Goal: Task Accomplishment & Management: Manage account settings

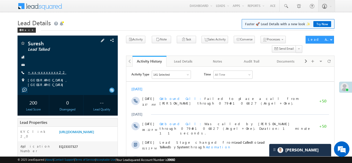
click at [45, 72] on link "+xx-xxxxxxxx22" at bounding box center [47, 72] width 38 height 4
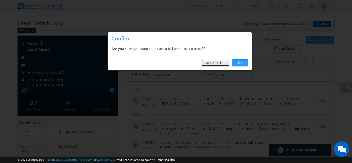
click at [220, 63] on link "Cancel" at bounding box center [215, 62] width 29 height 7
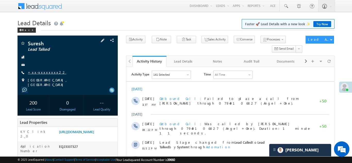
click at [40, 71] on link "+xx-xxxxxxxx22" at bounding box center [47, 72] width 38 height 4
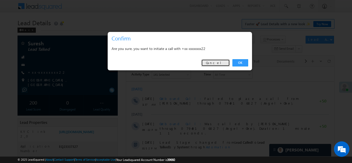
click at [221, 63] on link "Cancel" at bounding box center [215, 62] width 29 height 7
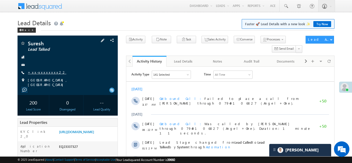
click at [42, 71] on link "+xx-xxxxxxxx22" at bounding box center [47, 72] width 38 height 4
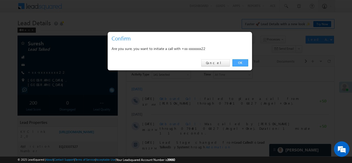
click at [240, 62] on link "OK" at bounding box center [241, 62] width 16 height 7
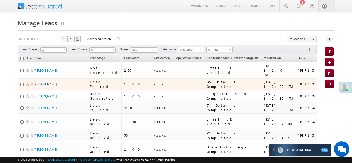
click at [40, 83] on link "[PERSON_NAME]" at bounding box center [45, 85] width 23 height 4
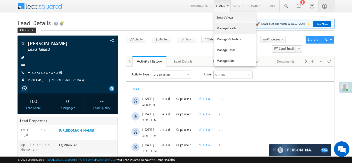
click at [221, 31] on link "Manage Leads" at bounding box center [235, 28] width 41 height 11
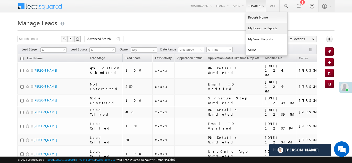
click at [253, 27] on link "My Favourite Reports" at bounding box center [266, 28] width 41 height 11
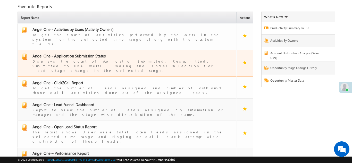
scroll to position [27, 0]
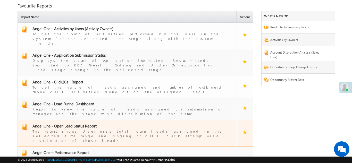
click at [68, 124] on span "Angel One - Open Lead Status Report" at bounding box center [64, 126] width 64 height 5
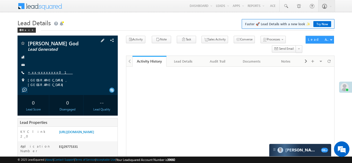
click at [41, 72] on link "+xx-xxxxxxxx01" at bounding box center [50, 72] width 45 height 4
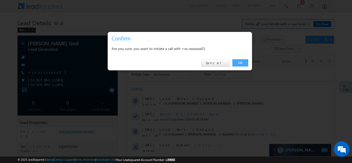
click at [239, 62] on link "OK" at bounding box center [241, 62] width 16 height 7
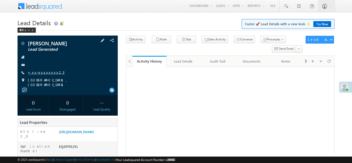
click at [44, 71] on link "+xx-xxxxxxxx23" at bounding box center [46, 72] width 37 height 4
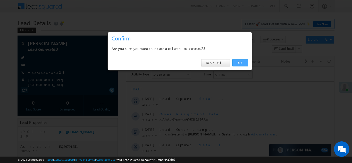
click at [238, 63] on link "OK" at bounding box center [241, 62] width 16 height 7
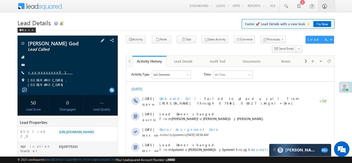
click at [43, 74] on link "+xx-xxxxxxxx01" at bounding box center [50, 72] width 45 height 4
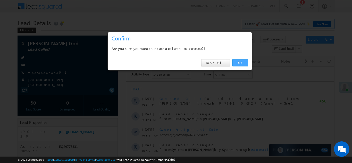
click at [240, 63] on link "OK" at bounding box center [241, 62] width 16 height 7
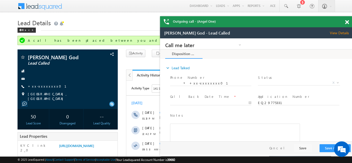
click at [347, 21] on div "Outgoing call - (Angel One)" at bounding box center [256, 21] width 193 height 11
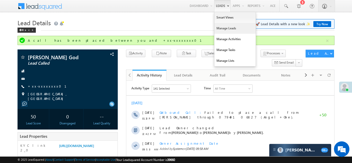
click at [224, 31] on link "Manage Leads" at bounding box center [235, 28] width 41 height 11
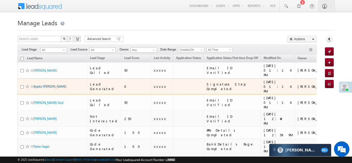
click at [38, 85] on link "Ajadul [PERSON_NAME]" at bounding box center [50, 87] width 33 height 4
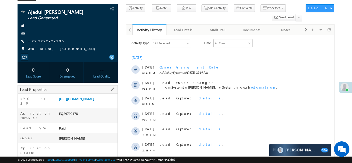
scroll to position [49, 0]
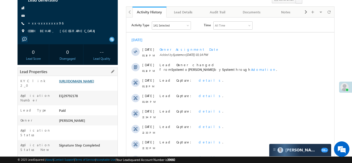
click at [86, 83] on link "[URL][DOMAIN_NAME]" at bounding box center [76, 81] width 35 height 4
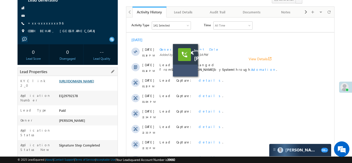
scroll to position [0, 0]
click at [41, 21] on link "+xx-xxxxxxxx96" at bounding box center [46, 23] width 36 height 4
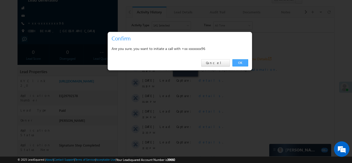
click at [241, 61] on link "OK" at bounding box center [241, 62] width 16 height 7
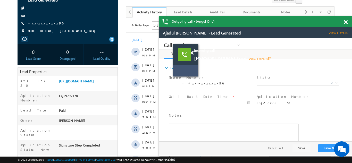
click at [346, 22] on span at bounding box center [346, 22] width 4 height 4
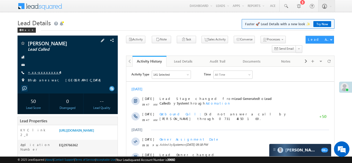
click at [40, 72] on link "+xx-xxxxxxxx44" at bounding box center [44, 72] width 32 height 4
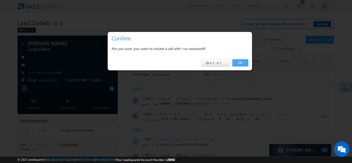
click at [238, 62] on link "OK" at bounding box center [241, 62] width 16 height 7
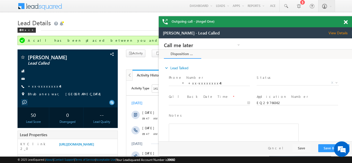
click at [346, 22] on span at bounding box center [346, 22] width 4 height 4
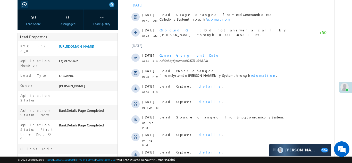
scroll to position [98, 0]
click at [84, 48] on link "https://angelbroking1-pk3em7sa.customui-test.leadsquared.com?leadId=067166b3-8d…" at bounding box center [76, 46] width 35 height 4
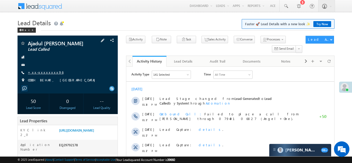
click at [42, 73] on link "+xx-xxxxxxxx96" at bounding box center [46, 72] width 36 height 4
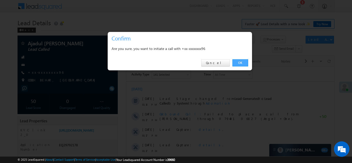
click at [239, 63] on link "OK" at bounding box center [241, 62] width 16 height 7
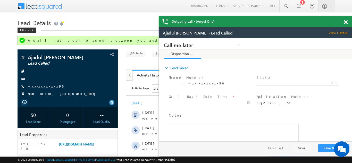
click at [346, 22] on div "Outgoing call - (Angel One)" at bounding box center [255, 21] width 193 height 11
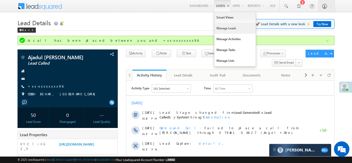
click at [221, 30] on link "Manage Leads" at bounding box center [235, 28] width 41 height 11
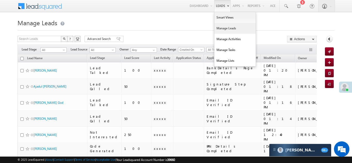
click at [221, 28] on link "Manage Leads" at bounding box center [235, 28] width 41 height 11
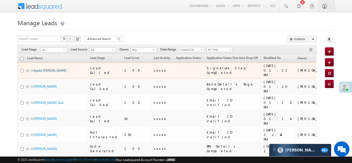
click at [37, 69] on link "Ajadul Hoque" at bounding box center [50, 71] width 33 height 4
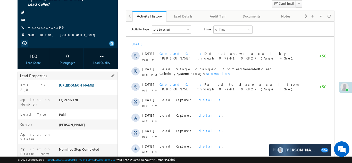
scroll to position [88, 0]
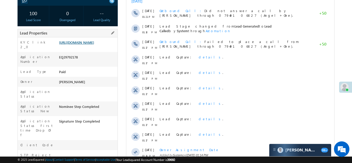
click at [83, 45] on link "https://angelbroking1-pk3em7sa.customui-test.leadsquared.com?leadId=2c2e684c-9a…" at bounding box center [76, 42] width 35 height 4
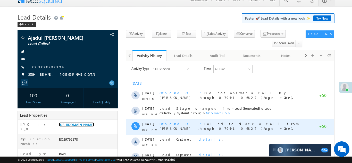
scroll to position [0, 0]
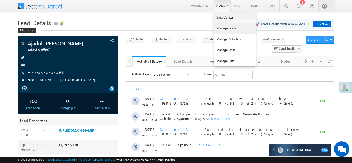
click at [221, 27] on link "Manage Leads" at bounding box center [235, 28] width 41 height 11
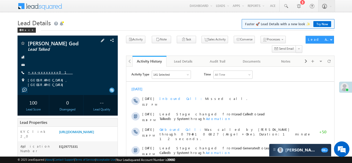
click at [42, 72] on link "+xx-xxxxxxxx01" at bounding box center [50, 72] width 45 height 4
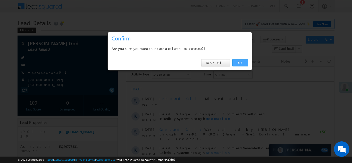
click at [242, 63] on link "OK" at bounding box center [241, 62] width 16 height 7
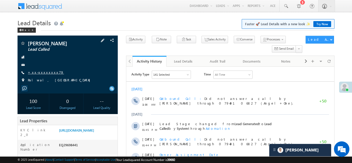
click at [45, 73] on link "+xx-xxxxxxxx79" at bounding box center [46, 72] width 36 height 4
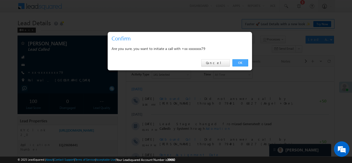
click at [240, 61] on link "OK" at bounding box center [241, 62] width 16 height 7
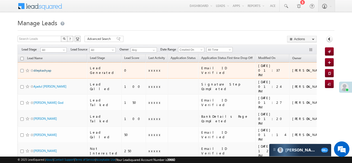
click at [43, 69] on link "dilepkashyap" at bounding box center [43, 71] width 18 height 4
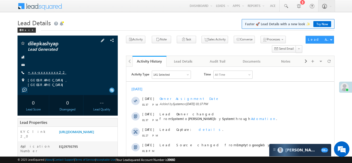
click at [40, 73] on link "+xx-xxxxxxxx22" at bounding box center [47, 72] width 38 height 4
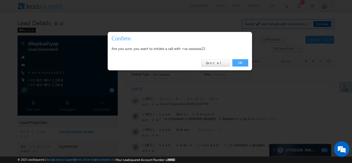
click at [240, 62] on link "OK" at bounding box center [241, 62] width 16 height 7
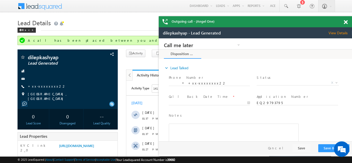
click at [345, 22] on span at bounding box center [346, 22] width 4 height 4
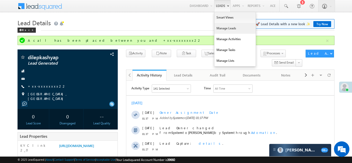
click at [218, 29] on link "Manage Leads" at bounding box center [235, 28] width 41 height 11
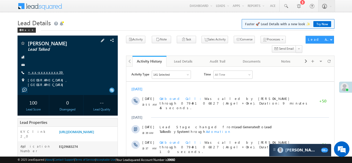
click at [40, 72] on link "+xx-xxxxxxxx39" at bounding box center [46, 72] width 36 height 4
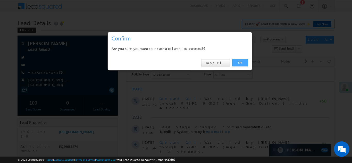
click at [241, 61] on link "OK" at bounding box center [241, 62] width 16 height 7
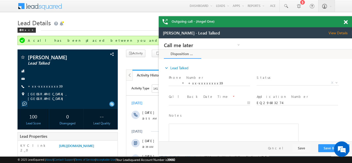
click at [347, 21] on span at bounding box center [346, 22] width 4 height 4
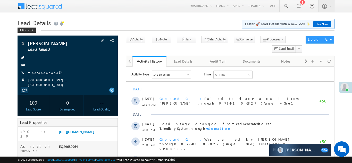
click at [45, 73] on link "+xx-xxxxxxxx34" at bounding box center [45, 72] width 34 height 4
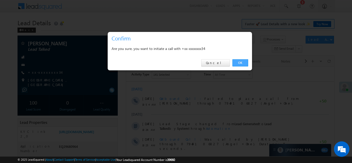
click at [240, 62] on link "OK" at bounding box center [241, 62] width 16 height 7
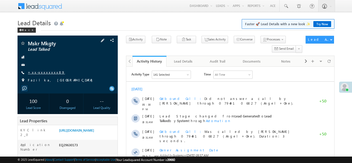
click at [37, 71] on link "+xx-xxxxxxxx89" at bounding box center [46, 72] width 37 height 4
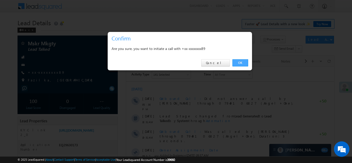
click at [240, 64] on link "OK" at bounding box center [241, 62] width 16 height 7
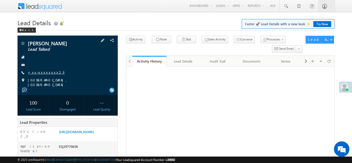
click at [39, 72] on link "+xx-xxxxxxxx23" at bounding box center [46, 72] width 37 height 4
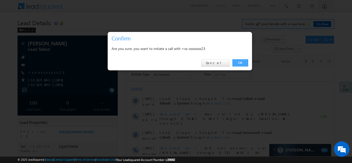
click at [240, 62] on link "OK" at bounding box center [241, 62] width 16 height 7
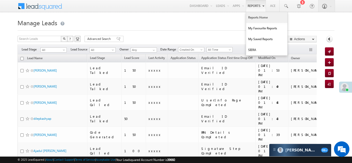
click at [255, 17] on link "Reports Home" at bounding box center [266, 17] width 41 height 11
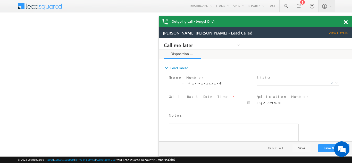
click at [346, 22] on span at bounding box center [346, 22] width 4 height 4
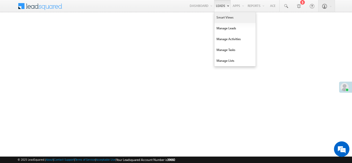
click at [221, 18] on link "Smart Views" at bounding box center [235, 17] width 41 height 11
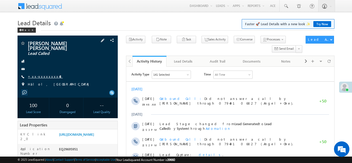
click at [43, 74] on link "+xx-xxxxxxxx48" at bounding box center [45, 76] width 35 height 4
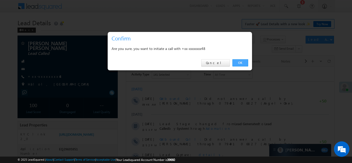
click at [241, 63] on link "OK" at bounding box center [241, 62] width 16 height 7
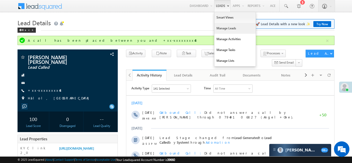
click at [221, 28] on link "Manage Leads" at bounding box center [235, 28] width 41 height 11
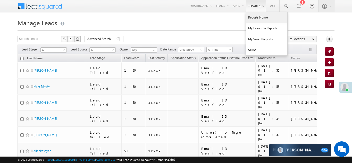
click at [256, 18] on link "Reports Home" at bounding box center [266, 17] width 41 height 11
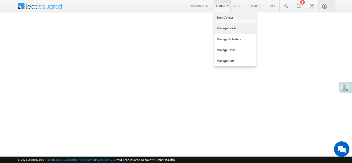
click at [218, 28] on link "Manage Leads" at bounding box center [235, 28] width 41 height 11
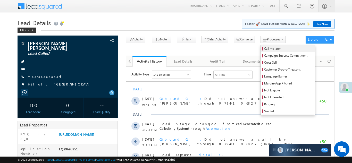
click at [264, 49] on span "Call me later" at bounding box center [288, 48] width 49 height 5
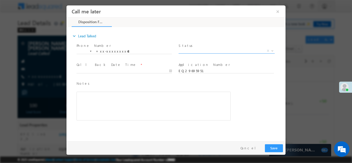
click at [198, 51] on span "X" at bounding box center [227, 50] width 96 height 5
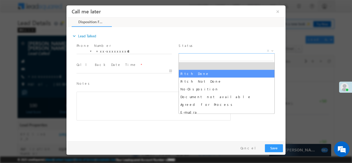
select select "Pitch Done"
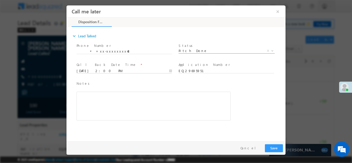
click at [108, 69] on input "09/30/25 2:00 PM" at bounding box center [124, 70] width 95 height 5
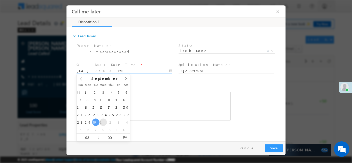
type input "10/01/25 2:00 PM"
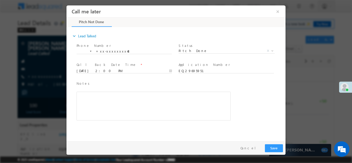
click at [146, 125] on span at bounding box center [150, 123] width 146 height 6
click at [273, 147] on button "Save" at bounding box center [274, 148] width 18 height 8
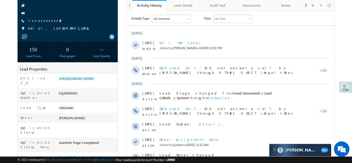
scroll to position [68, 0]
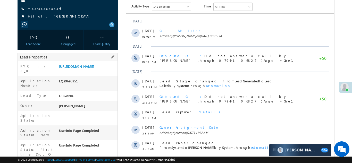
copy div "EQ29695951"
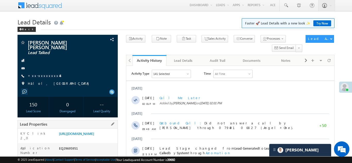
scroll to position [0, 0]
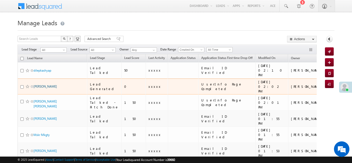
click at [39, 85] on link "Anshu pal" at bounding box center [45, 87] width 23 height 4
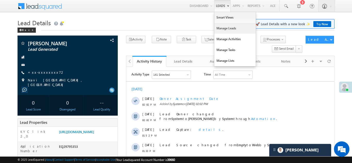
click at [218, 27] on link "Manage Leads" at bounding box center [235, 28] width 41 height 11
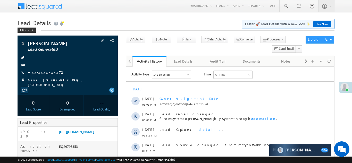
click at [46, 71] on link "+xx-xxxxxxxx72" at bounding box center [46, 72] width 37 height 4
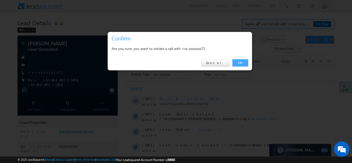
click at [240, 62] on link "OK" at bounding box center [241, 62] width 16 height 7
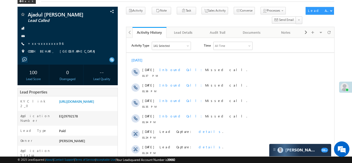
scroll to position [81, 0]
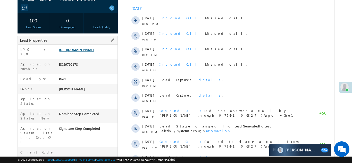
click at [84, 51] on link "https://angelbroking1-pk3em7sa.customui-test.leadsquared.com?leadId=2c2e684c-9a…" at bounding box center [76, 49] width 35 height 4
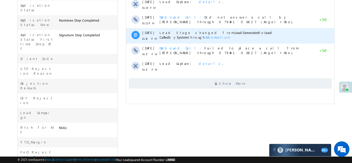
scroll to position [190, 0]
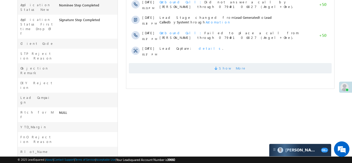
click at [196, 70] on span "Show More" at bounding box center [230, 68] width 203 height 10
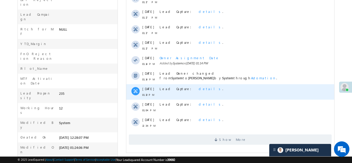
scroll to position [276, 0]
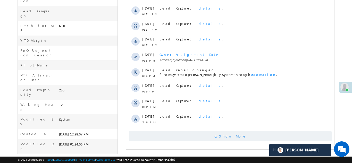
click at [204, 133] on span "Show More" at bounding box center [230, 136] width 203 height 10
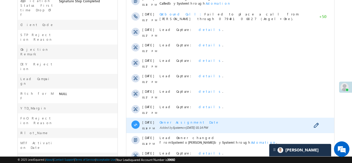
scroll to position [154, 0]
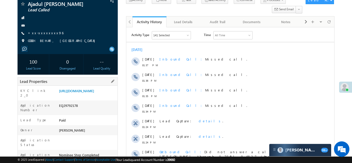
scroll to position [50, 0]
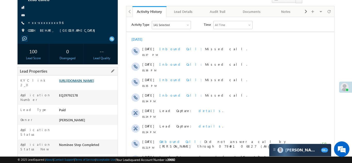
click at [85, 83] on link "https://angelbroking1-pk3em7sa.customui-test.leadsquared.com?leadId=2c2e684c-9a…" at bounding box center [76, 80] width 35 height 4
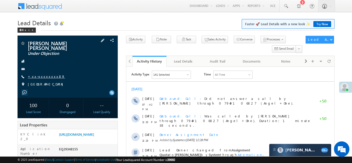
click at [39, 77] on link "+xx-xxxxxxxx89" at bounding box center [46, 76] width 37 height 4
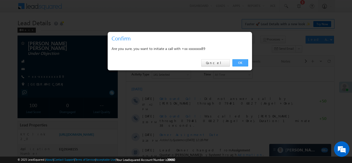
click at [241, 63] on link "OK" at bounding box center [241, 62] width 16 height 7
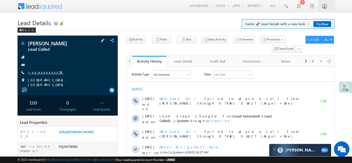
click at [42, 73] on link "+xx-xxxxxxxx58" at bounding box center [46, 72] width 36 height 4
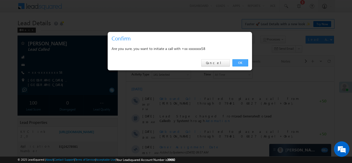
click at [239, 63] on link "OK" at bounding box center [241, 62] width 16 height 7
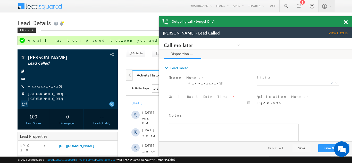
click at [345, 22] on span at bounding box center [346, 22] width 4 height 4
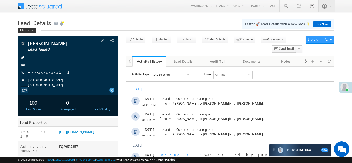
click at [41, 73] on link "+xx-xxxxxxxx12" at bounding box center [49, 72] width 43 height 4
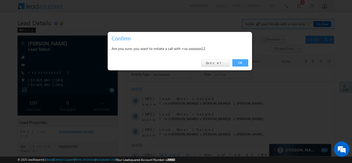
click at [238, 61] on link "OK" at bounding box center [241, 62] width 16 height 7
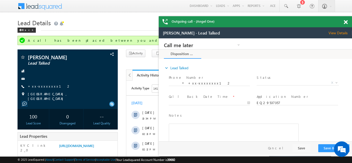
click at [346, 22] on span at bounding box center [346, 22] width 4 height 4
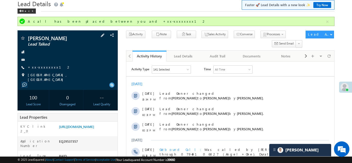
scroll to position [18, 0]
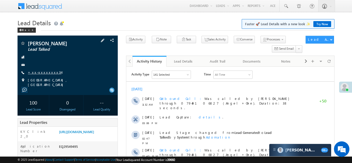
click at [40, 71] on link "+xx-xxxxxxxx34" at bounding box center [45, 72] width 34 height 4
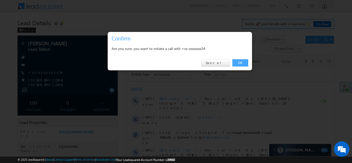
click at [239, 63] on link "OK" at bounding box center [241, 62] width 16 height 7
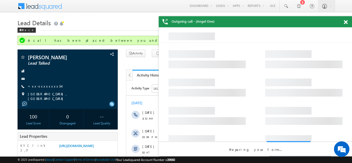
click at [346, 22] on span at bounding box center [346, 22] width 4 height 4
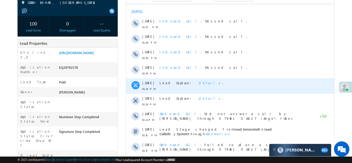
scroll to position [78, 0]
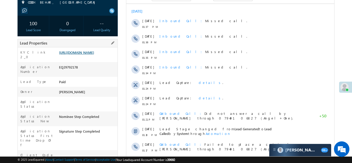
click at [87, 55] on link "[URL][DOMAIN_NAME]" at bounding box center [76, 52] width 35 height 4
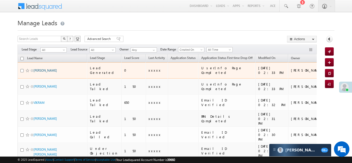
click at [41, 69] on link "Poonam Shukla" at bounding box center [45, 71] width 23 height 4
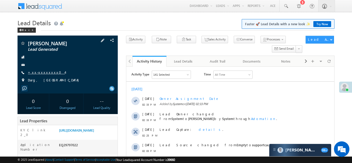
click at [37, 72] on link "+xx-xxxxxxxx04" at bounding box center [46, 72] width 37 height 4
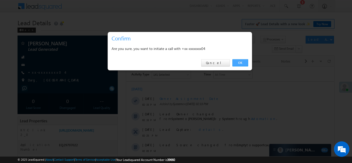
click at [239, 62] on link "OK" at bounding box center [241, 62] width 16 height 7
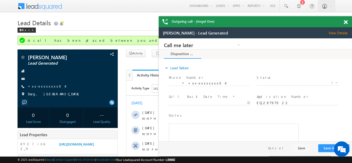
click at [346, 22] on span at bounding box center [346, 22] width 4 height 4
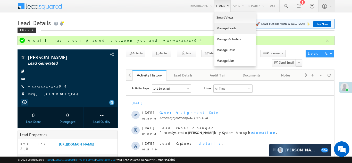
click at [219, 28] on link "Manage Leads" at bounding box center [235, 28] width 41 height 11
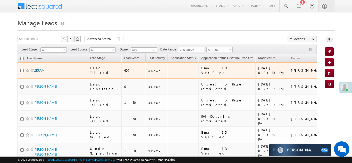
click at [38, 69] on link "VIKRAM" at bounding box center [39, 71] width 11 height 4
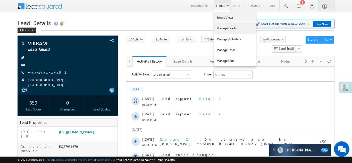
click at [220, 28] on link "Manage Leads" at bounding box center [235, 28] width 41 height 11
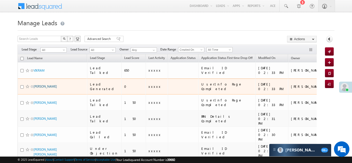
click at [51, 85] on link "[PERSON_NAME]" at bounding box center [45, 87] width 23 height 4
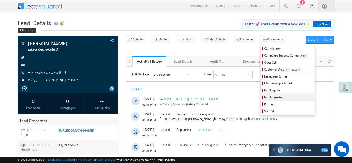
click at [264, 97] on span "Not Interested" at bounding box center [288, 97] width 49 height 5
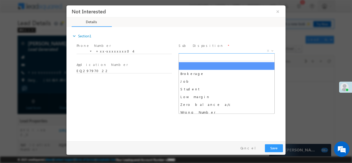
click at [204, 49] on span "X" at bounding box center [227, 50] width 96 height 5
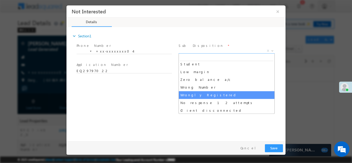
scroll to position [26, 0]
select select "Wrongly Registered"
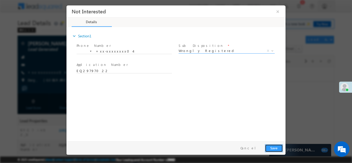
click at [271, 148] on button "Save" at bounding box center [274, 148] width 18 height 8
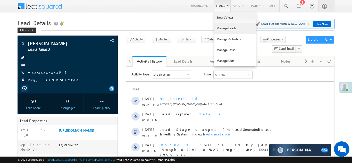
click at [219, 31] on link "Manage Leads" at bounding box center [235, 28] width 41 height 11
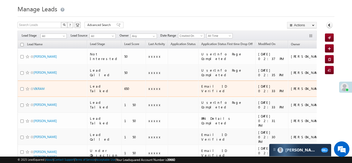
scroll to position [15, 0]
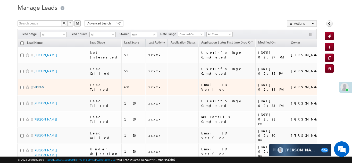
click at [39, 85] on link "VIKRAM" at bounding box center [39, 87] width 11 height 4
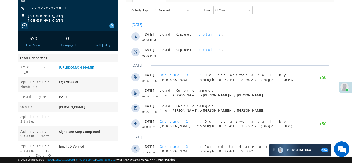
scroll to position [92, 0]
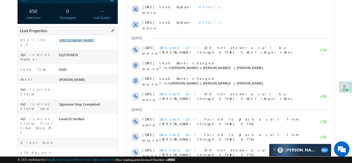
click at [85, 42] on link "https://angelbroking1-pk3em7sa.customui-test.leadsquared.com?leadId=1b0ef6af-39…" at bounding box center [76, 40] width 35 height 4
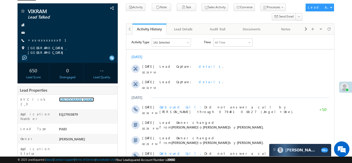
scroll to position [29, 0]
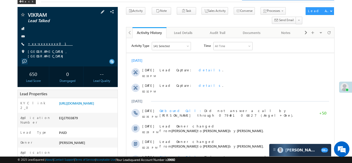
click at [44, 43] on link "+xx-xxxxxxxx01" at bounding box center [50, 44] width 45 height 4
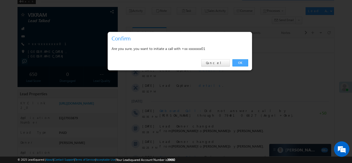
click at [239, 62] on link "OK" at bounding box center [241, 62] width 16 height 7
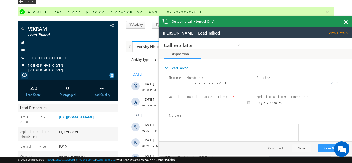
scroll to position [0, 0]
click at [346, 22] on span at bounding box center [346, 22] width 4 height 4
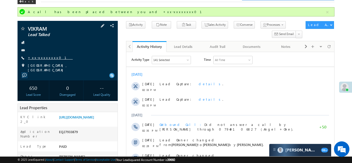
click at [44, 58] on link "+xx-xxxxxxxx01" at bounding box center [50, 57] width 45 height 4
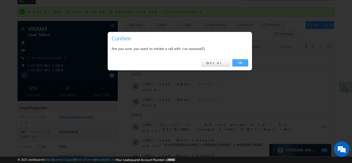
click at [237, 62] on link "OK" at bounding box center [241, 62] width 16 height 7
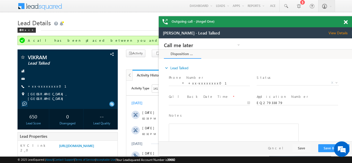
click at [347, 21] on span at bounding box center [346, 22] width 4 height 4
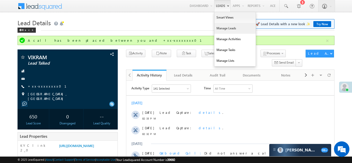
click at [217, 29] on link "Manage Leads" at bounding box center [235, 28] width 41 height 11
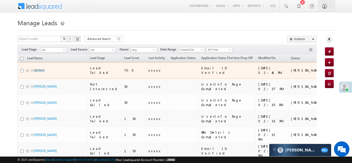
click at [38, 69] on link "VIKRAM" at bounding box center [39, 71] width 11 height 4
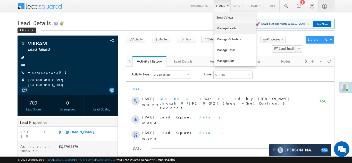
click at [220, 29] on link "Manage Leads" at bounding box center [235, 28] width 41 height 11
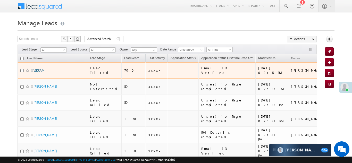
click at [39, 69] on link "VIKRAM" at bounding box center [39, 71] width 11 height 4
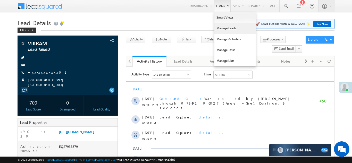
click at [225, 29] on link "Manage Leads" at bounding box center [235, 28] width 41 height 11
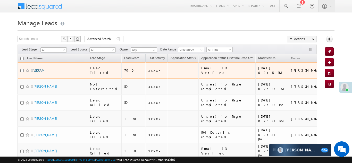
click at [39, 69] on link "VIKRAM" at bounding box center [39, 71] width 11 height 4
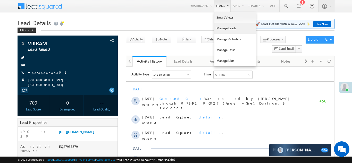
click at [225, 30] on link "Manage Leads" at bounding box center [235, 28] width 41 height 11
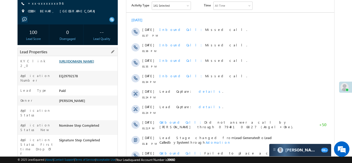
click at [89, 63] on link "https://angelbroking1-pk3em7sa.customui-test.leadsquared.com?leadId=2c2e684c-9a…" at bounding box center [76, 61] width 35 height 4
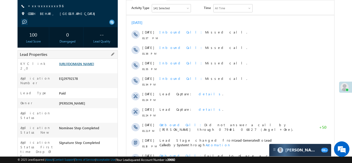
click at [88, 66] on link "https://angelbroking1-pk3em7sa.customui-test.leadsquared.com?leadId=2c2e684c-9a…" at bounding box center [76, 64] width 35 height 4
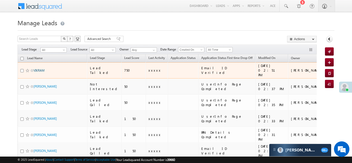
click at [37, 69] on link "VIKRAM" at bounding box center [39, 71] width 11 height 4
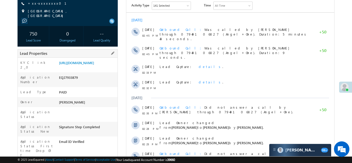
scroll to position [75, 0]
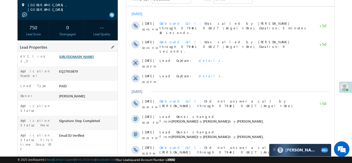
click at [82, 59] on link "https://angelbroking1-pk3em7sa.customui-test.leadsquared.com?leadId=1b0ef6af-39…" at bounding box center [76, 56] width 35 height 4
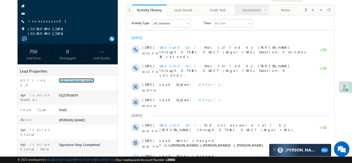
scroll to position [0, 0]
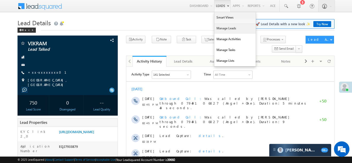
click at [220, 27] on link "Manage Leads" at bounding box center [235, 28] width 41 height 11
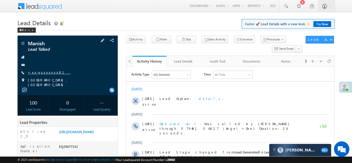
click at [42, 73] on link "+xx-xxxxxxxx81" at bounding box center [49, 72] width 43 height 4
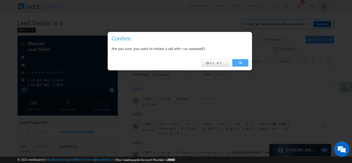
click at [243, 63] on link "OK" at bounding box center [241, 62] width 16 height 7
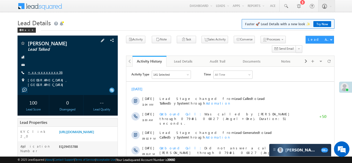
click at [41, 74] on link "+xx-xxxxxxxx36" at bounding box center [45, 72] width 35 height 4
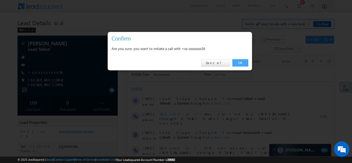
click at [239, 62] on link "OK" at bounding box center [241, 62] width 16 height 7
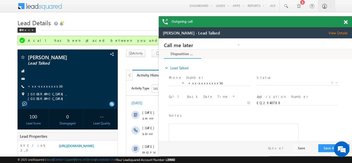
click at [345, 22] on span at bounding box center [346, 22] width 4 height 4
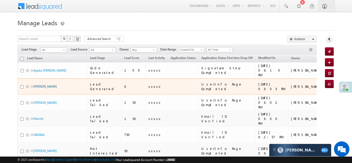
click at [45, 85] on link "Mohit Kushwaha" at bounding box center [45, 87] width 23 height 4
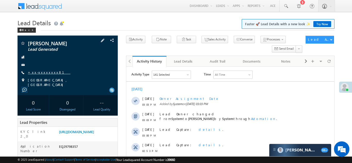
click at [44, 72] on link "+xx-xxxxxxxx81" at bounding box center [49, 72] width 43 height 4
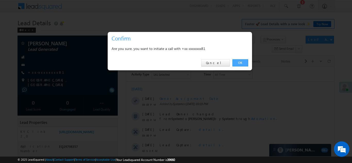
click at [239, 63] on link "OK" at bounding box center [241, 62] width 16 height 7
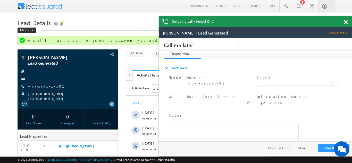
click at [345, 21] on span at bounding box center [346, 22] width 4 height 4
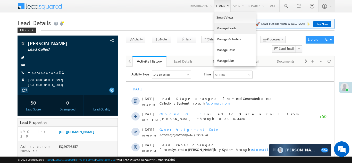
click at [220, 29] on link "Manage Leads" at bounding box center [235, 28] width 41 height 11
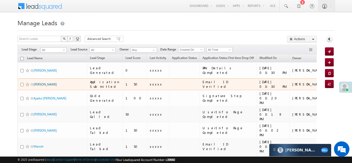
click at [38, 83] on link "Meraj" at bounding box center [45, 85] width 23 height 4
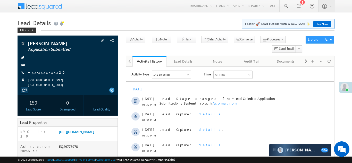
click at [43, 72] on link "+xx-xxxxxxxx20" at bounding box center [48, 72] width 40 height 4
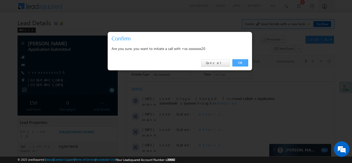
click at [239, 64] on link "OK" at bounding box center [241, 62] width 16 height 7
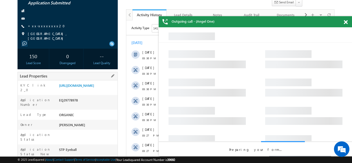
copy div "EQ29778978"
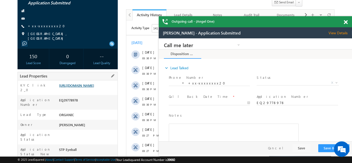
click at [85, 88] on link "https://angelbroking1-pk3em7sa.customui-test.leadsquared.com?leadId=aa408d8d-db…" at bounding box center [76, 85] width 35 height 4
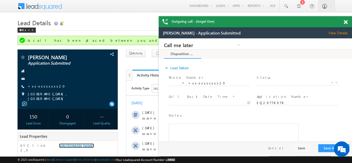
click at [346, 23] on span at bounding box center [346, 22] width 4 height 4
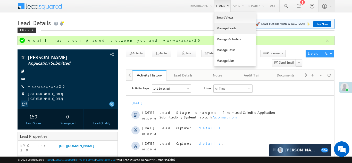
click at [221, 29] on link "Manage Leads" at bounding box center [235, 28] width 41 height 11
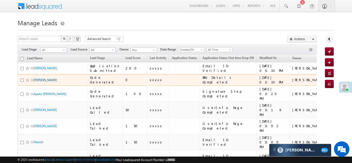
click at [42, 80] on link "Habeeb khan" at bounding box center [45, 80] width 23 height 4
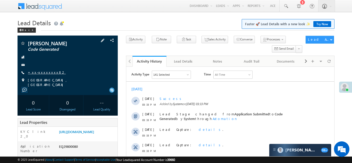
click at [43, 72] on link "+xx-xxxxxxxx82" at bounding box center [47, 72] width 38 height 4
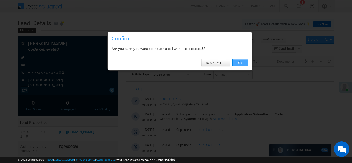
click at [238, 62] on link "OK" at bounding box center [241, 62] width 16 height 7
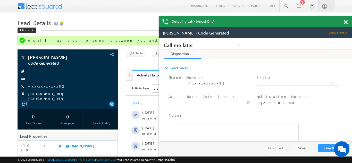
click at [346, 21] on span at bounding box center [346, 22] width 4 height 4
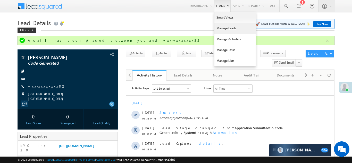
click at [221, 28] on link "Manage Leads" at bounding box center [235, 28] width 41 height 11
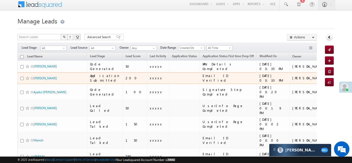
scroll to position [1, 0]
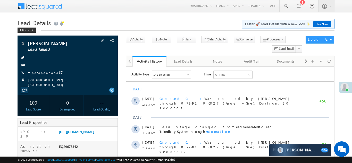
click at [43, 69] on div "Pius Tribhuvan Lead Talked +xx-xxxxxxxx37" at bounding box center [67, 64] width 95 height 46
click at [43, 72] on link "+xx-xxxxxxxx37" at bounding box center [45, 72] width 35 height 4
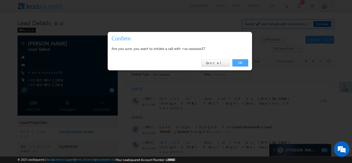
click at [241, 61] on link "OK" at bounding box center [241, 62] width 16 height 7
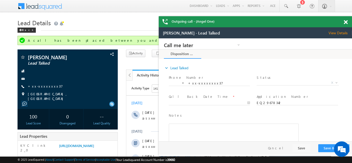
click at [346, 21] on span at bounding box center [346, 22] width 4 height 4
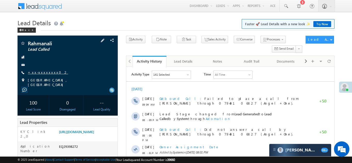
click at [40, 71] on link "+xx-xxxxxxxx02" at bounding box center [48, 72] width 40 height 4
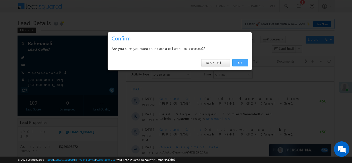
click at [241, 62] on link "OK" at bounding box center [241, 62] width 16 height 7
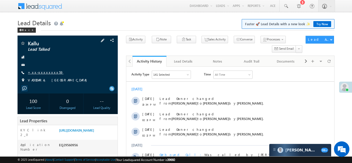
click at [42, 71] on link "+xx-xxxxxxxx59" at bounding box center [46, 72] width 36 height 4
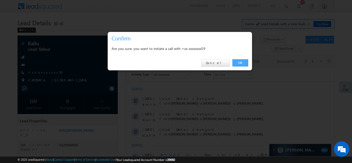
click at [242, 62] on link "OK" at bounding box center [241, 62] width 16 height 7
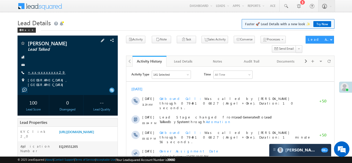
click at [44, 71] on link "+xx-xxxxxxxx29" at bounding box center [47, 72] width 38 height 4
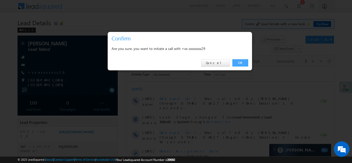
click at [240, 62] on link "OK" at bounding box center [241, 62] width 16 height 7
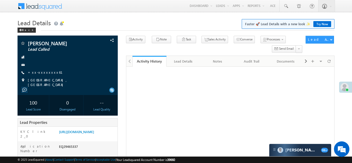
click at [40, 70] on link "+xx-xxxxxxxx61" at bounding box center [48, 72] width 41 height 4
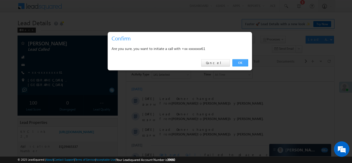
click at [240, 62] on link "OK" at bounding box center [241, 62] width 16 height 7
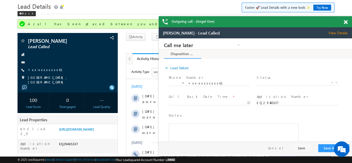
click at [347, 21] on span at bounding box center [346, 22] width 4 height 4
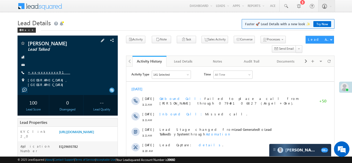
click at [41, 72] on link "+xx-xxxxxxxx91" at bounding box center [49, 72] width 42 height 4
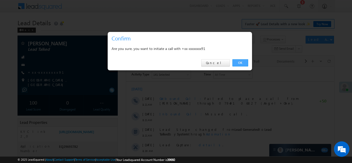
click at [241, 62] on link "OK" at bounding box center [241, 62] width 16 height 7
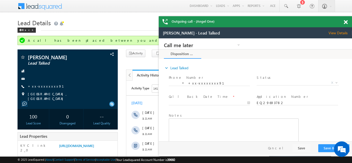
click at [346, 22] on span at bounding box center [346, 22] width 4 height 4
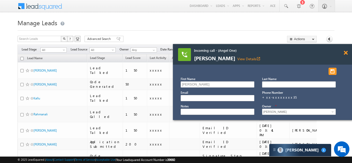
click at [346, 52] on span at bounding box center [346, 53] width 4 height 4
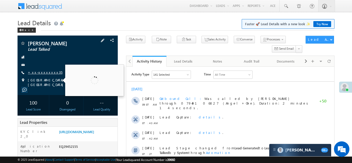
click at [42, 72] on link "+xx-xxxxxxxx35" at bounding box center [45, 72] width 35 height 4
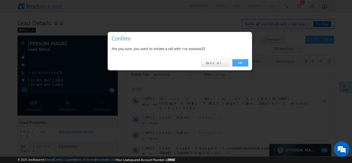
click at [239, 62] on link "OK" at bounding box center [241, 62] width 16 height 7
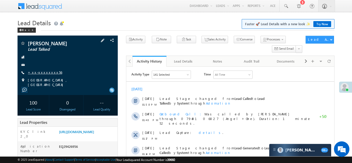
click at [40, 73] on link "+xx-xxxxxxxx56" at bounding box center [45, 72] width 34 height 4
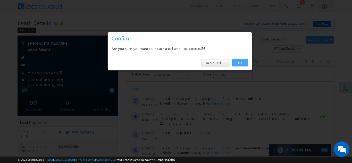
click at [242, 62] on link "OK" at bounding box center [241, 62] width 16 height 7
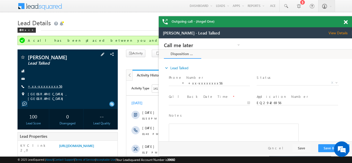
click at [46, 85] on link "+xx-xxxxxxxx56" at bounding box center [45, 86] width 34 height 4
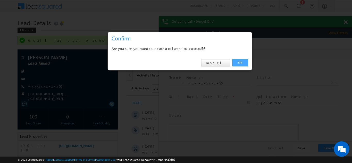
click at [241, 62] on link "OK" at bounding box center [241, 62] width 16 height 7
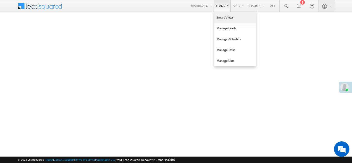
click at [220, 18] on link "Smart Views" at bounding box center [235, 17] width 41 height 11
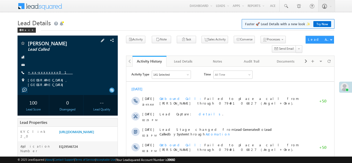
click at [43, 71] on link "+xx-xxxxxxxx01" at bounding box center [50, 72] width 45 height 4
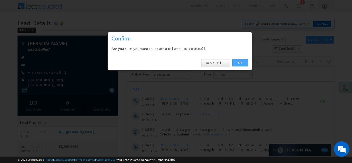
click at [240, 62] on link "OK" at bounding box center [241, 62] width 16 height 7
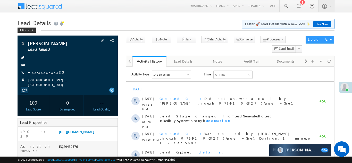
click at [41, 73] on link "+xx-xxxxxxxx85" at bounding box center [46, 72] width 36 height 4
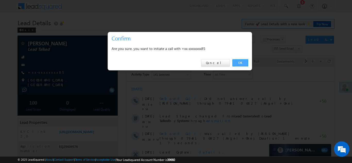
click at [239, 63] on link "OK" at bounding box center [241, 62] width 16 height 7
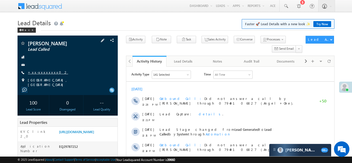
click at [45, 72] on link "+xx-xxxxxxxx02" at bounding box center [48, 72] width 40 height 4
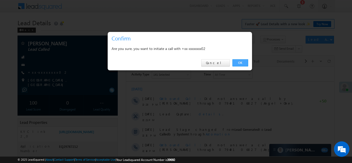
click at [239, 63] on link "OK" at bounding box center [241, 62] width 16 height 7
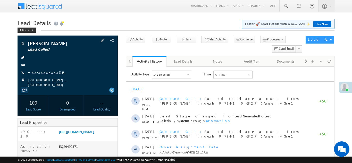
click at [45, 72] on link "+xx-xxxxxxxx89" at bounding box center [46, 72] width 37 height 4
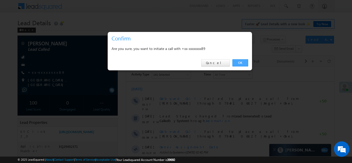
click at [239, 62] on link "OK" at bounding box center [241, 62] width 16 height 7
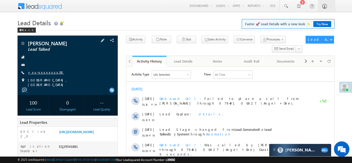
click at [40, 73] on link "+xx-xxxxxxxx38" at bounding box center [46, 72] width 36 height 4
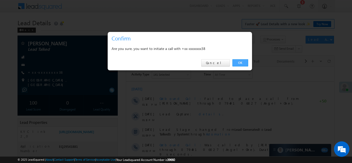
click at [241, 61] on link "OK" at bounding box center [241, 62] width 16 height 7
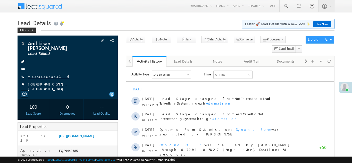
click at [41, 74] on link "+xx-xxxxxxxx16" at bounding box center [48, 76] width 41 height 4
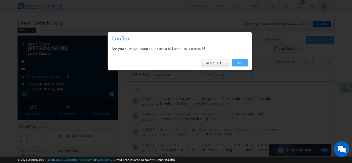
click at [239, 62] on link "OK" at bounding box center [241, 62] width 16 height 7
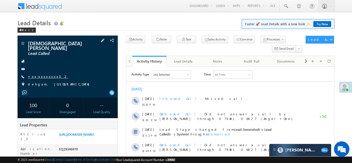
click at [43, 74] on link "+xx-xxxxxxxx02" at bounding box center [48, 76] width 40 height 4
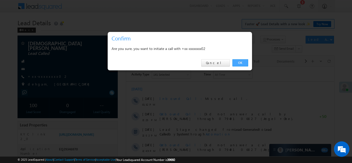
click at [239, 62] on link "OK" at bounding box center [241, 62] width 16 height 7
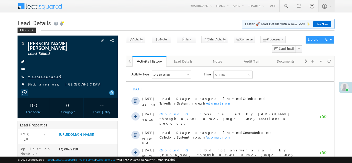
click at [42, 74] on link "+xx-xxxxxxxx49" at bounding box center [45, 76] width 35 height 4
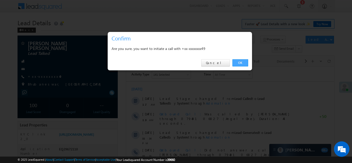
click at [240, 62] on link "OK" at bounding box center [241, 62] width 16 height 7
